Goal: Task Accomplishment & Management: Use online tool/utility

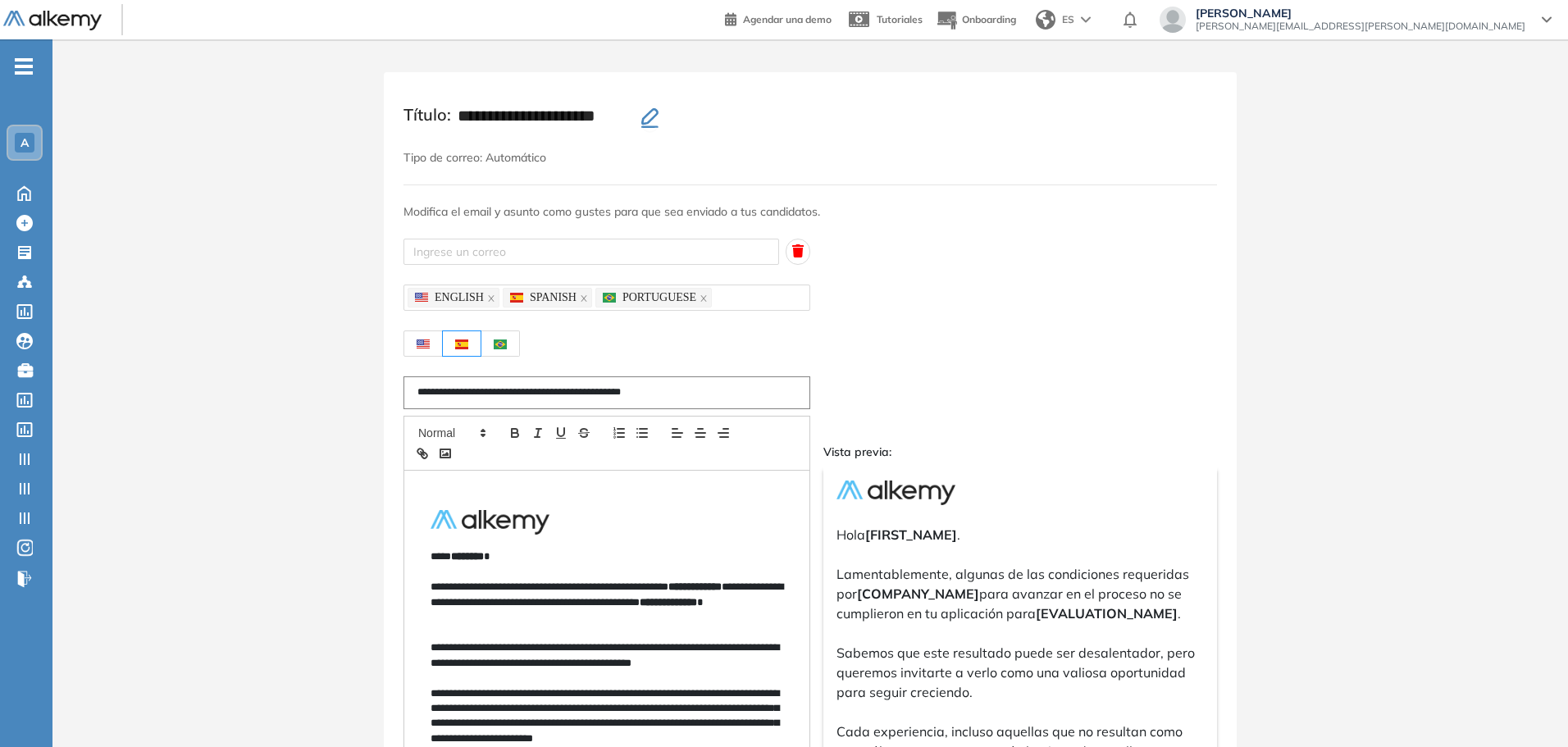
click at [1419, 32] on span "[PERSON_NAME][EMAIL_ADDRESS][PERSON_NAME][DOMAIN_NAME]" at bounding box center [1360, 26] width 330 height 13
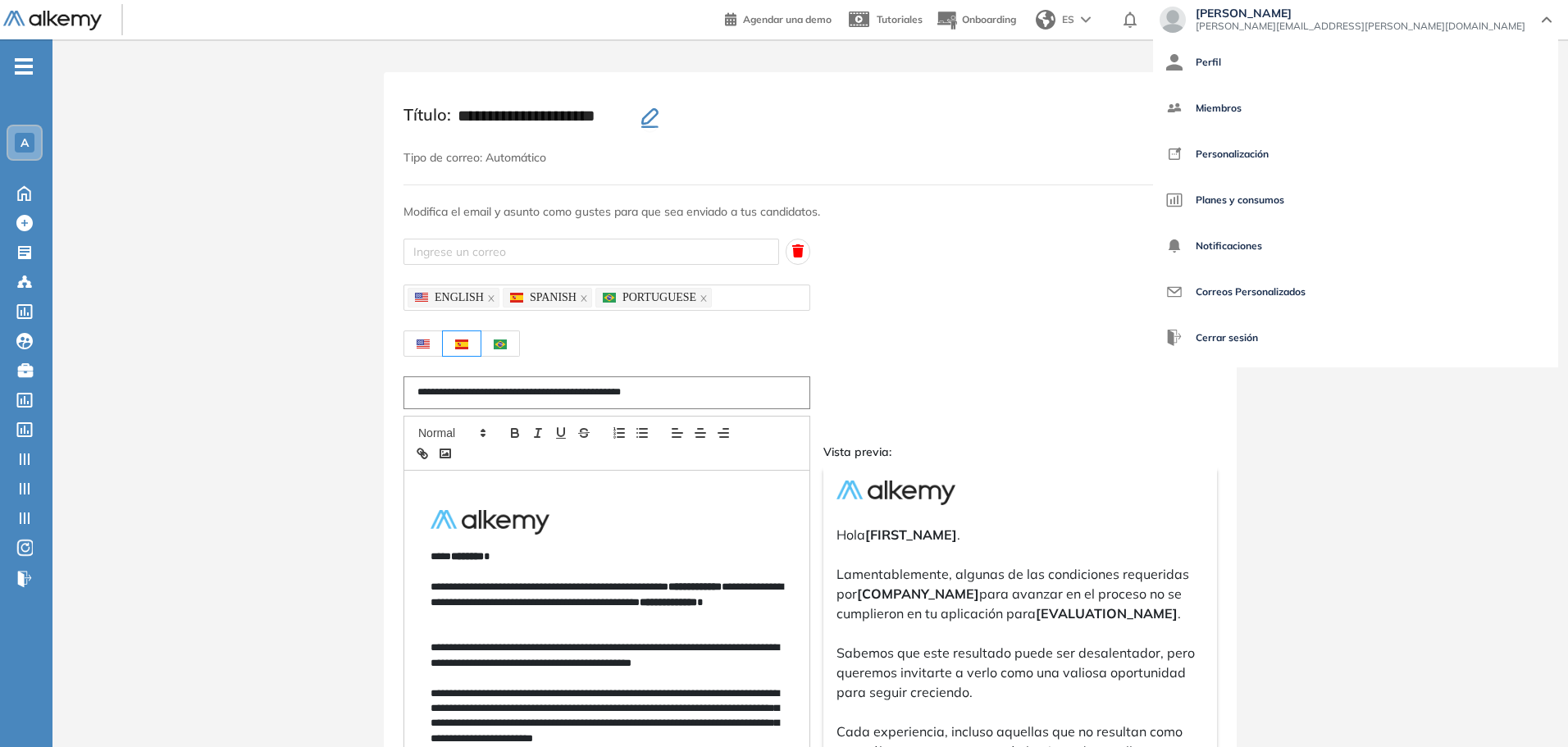
click at [1467, 31] on div "Laureano Iglesias [EMAIL_ADDRESS][PERSON_NAME][DOMAIN_NAME] Perfil Miembros Per…" at bounding box center [1355, 21] width 418 height 29
click at [1306, 301] on span "Correos Personalizados" at bounding box center [1250, 292] width 110 height 39
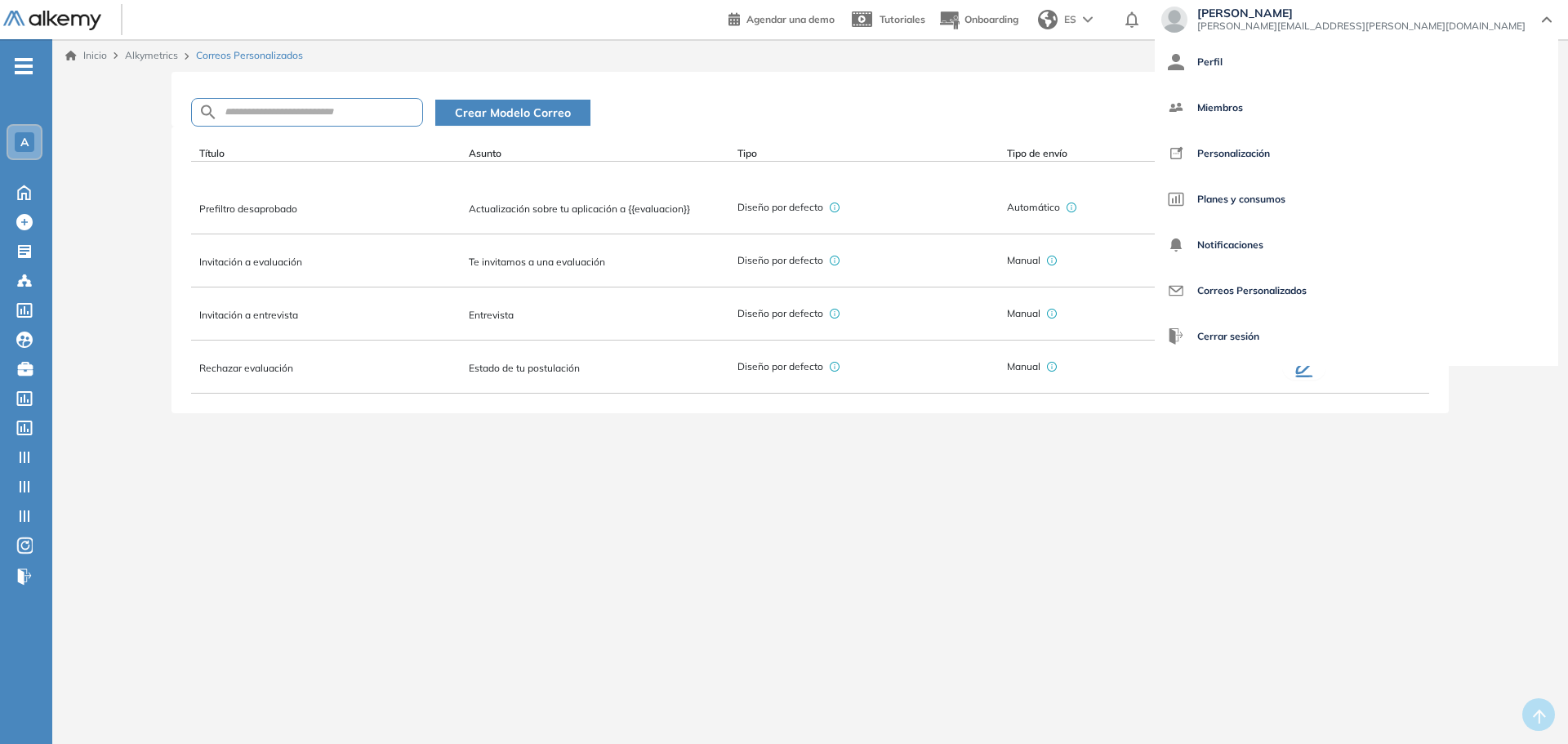
click at [109, 209] on div "Crear Modelo Correo Título Asunto Tipo Tipo de envío Acciones Prefiltro desapro…" at bounding box center [810, 262] width 1503 height 381
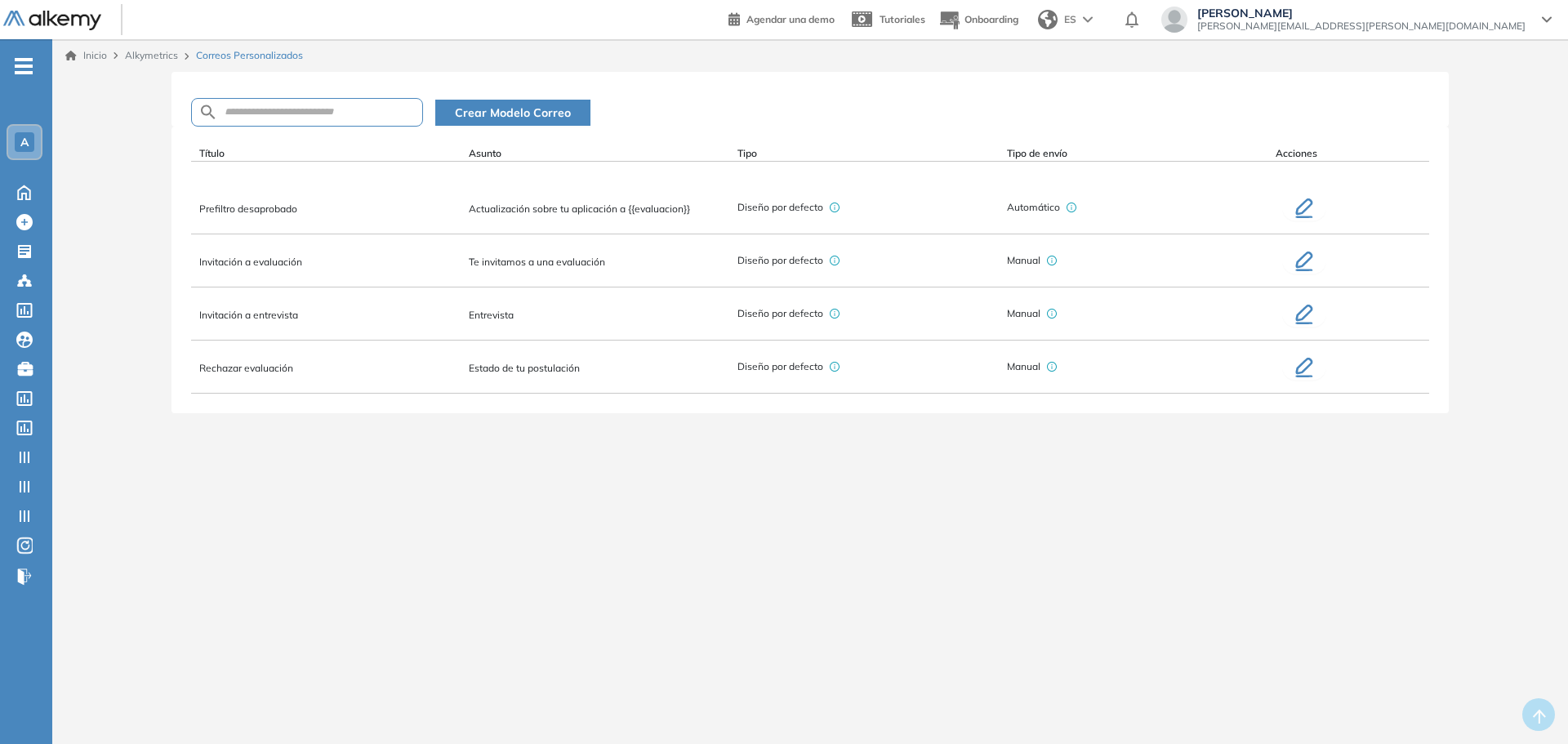
click at [1299, 316] on icon "button" at bounding box center [1303, 314] width 20 height 20
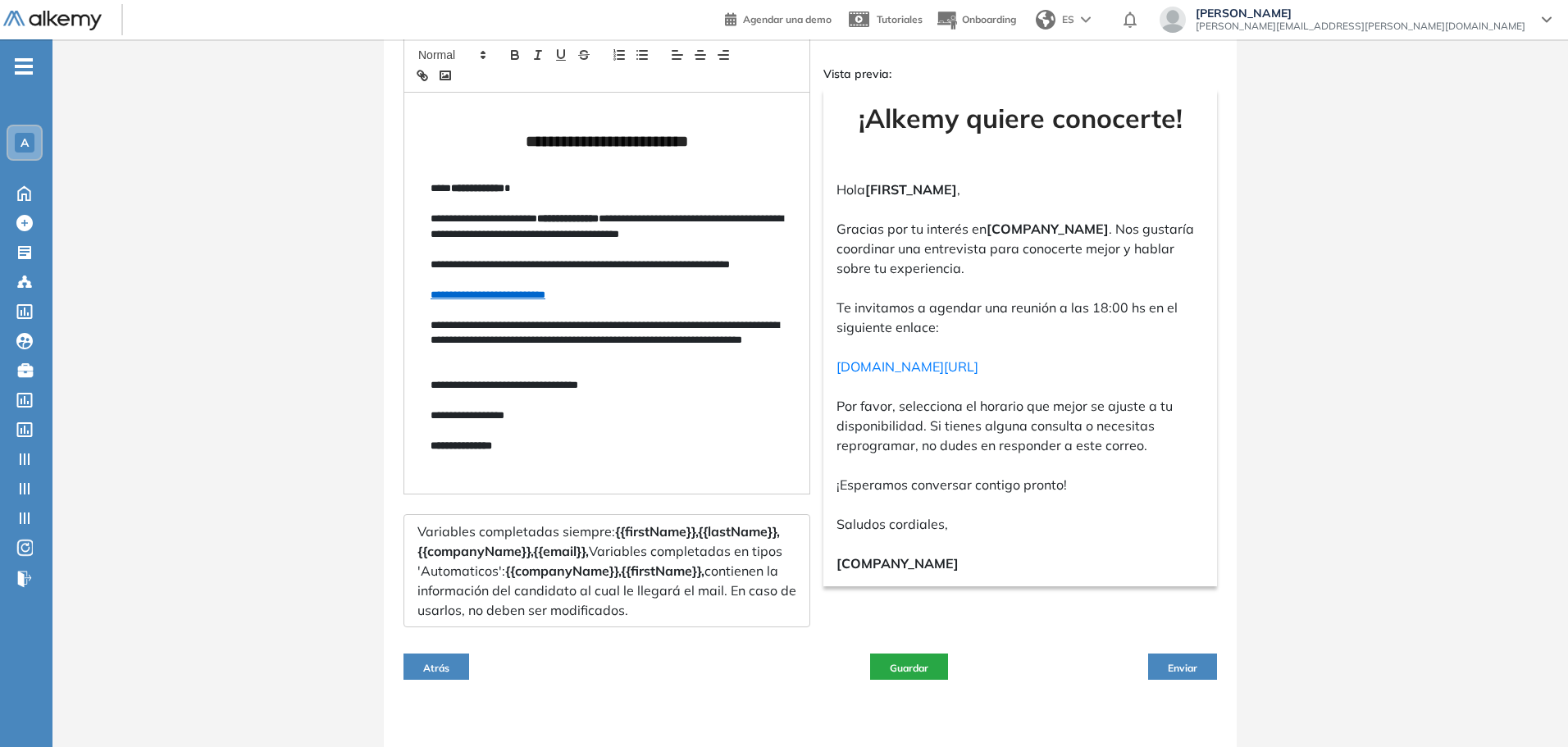
scroll to position [390, 0]
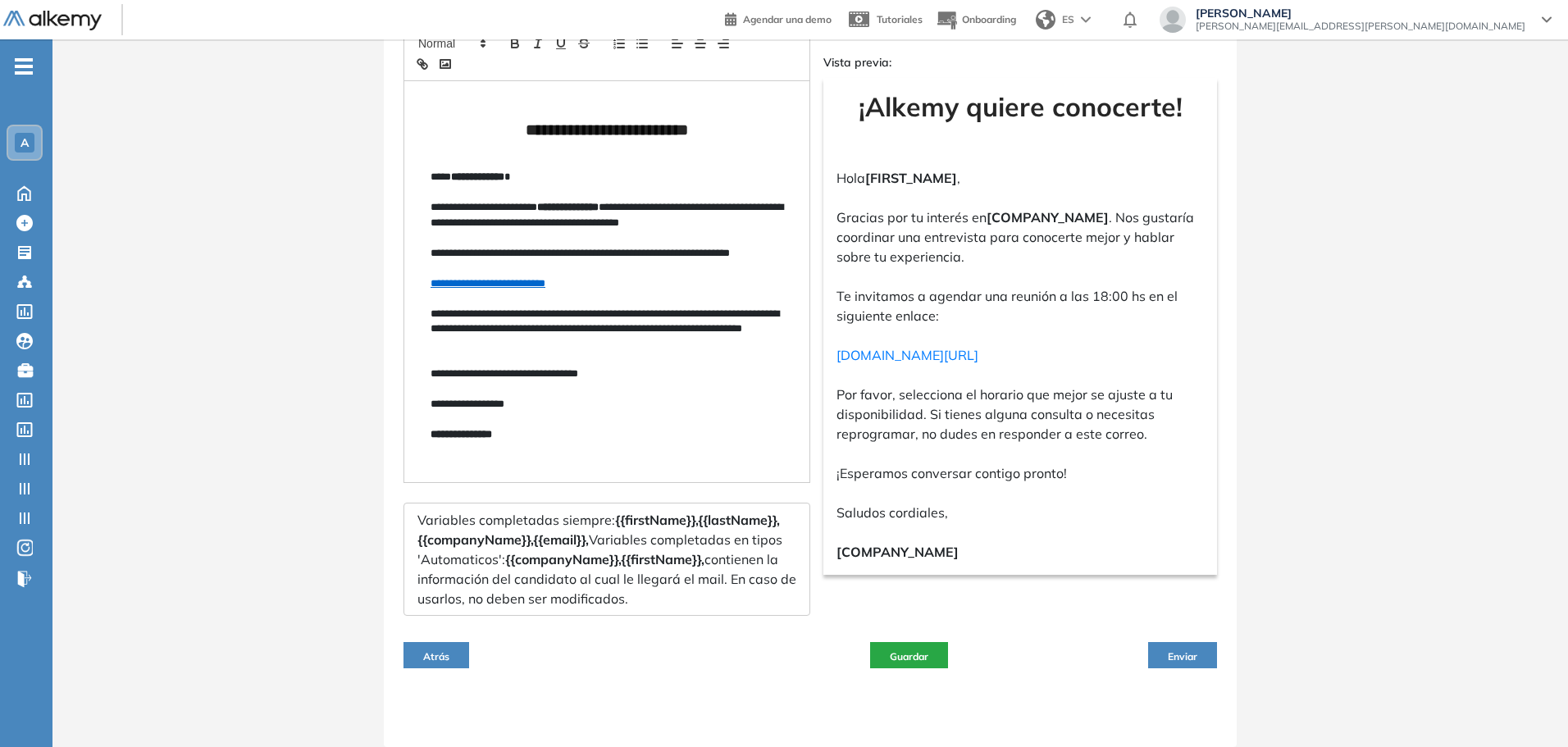
click at [472, 655] on div "Atrás Guardar Enviar" at bounding box center [810, 655] width 814 height 53
click at [447, 659] on span "Atrás" at bounding box center [436, 656] width 26 height 12
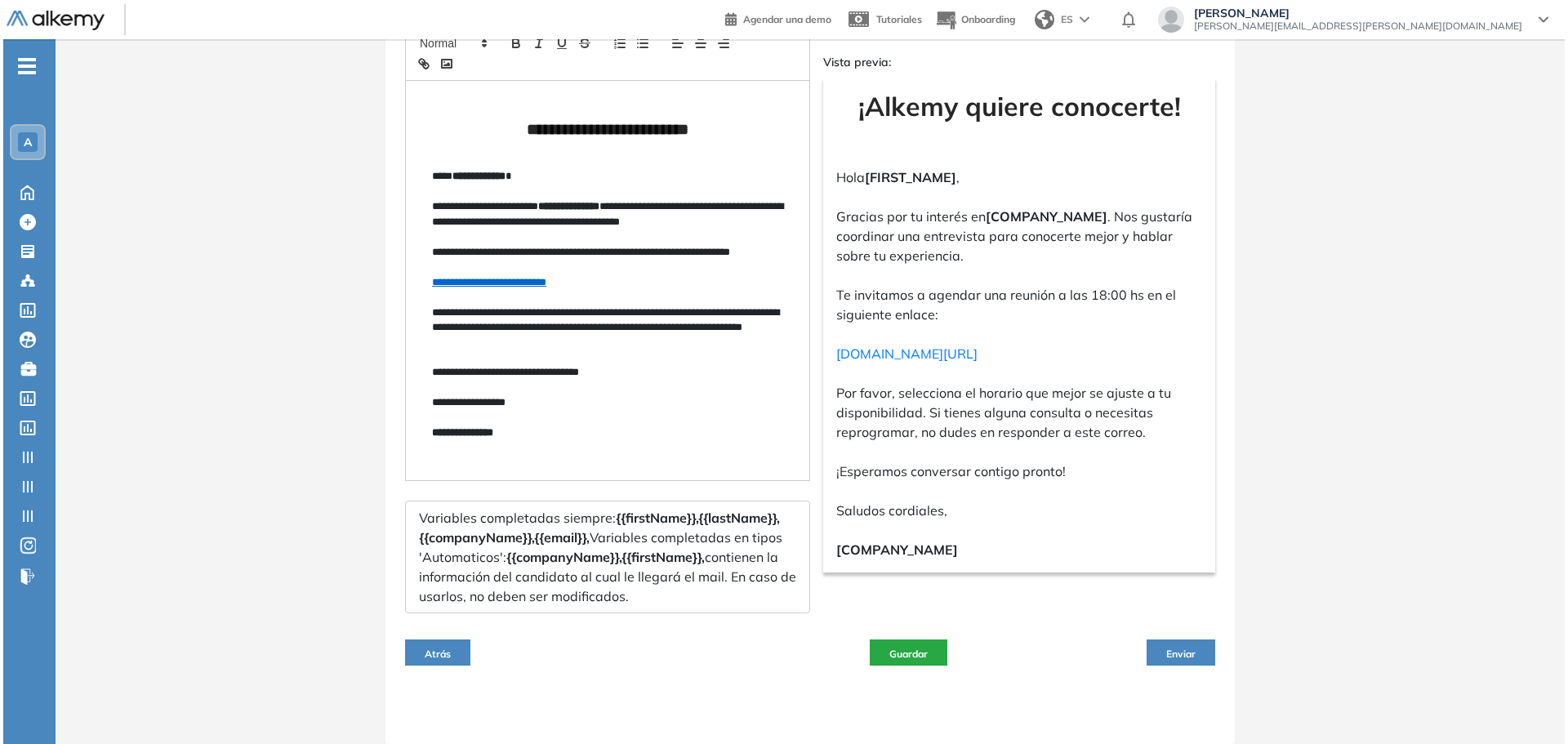
scroll to position [0, 0]
